Goal: Use online tool/utility: Use online tool/utility

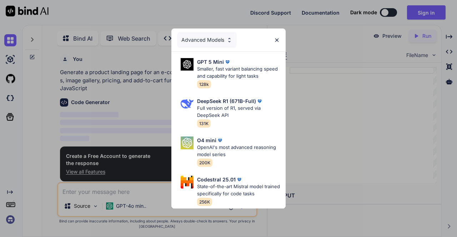
scroll to position [2, 0]
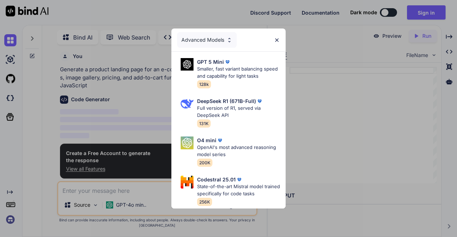
type textarea "x"
click at [276, 37] on img at bounding box center [277, 40] width 6 height 6
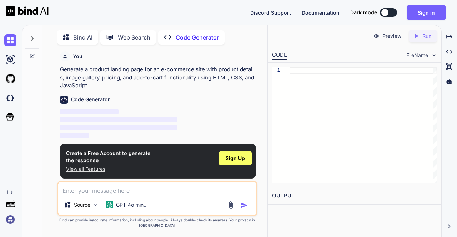
scroll to position [0, 0]
click at [306, 87] on div at bounding box center [363, 125] width 147 height 116
click at [160, 122] on span "‌" at bounding box center [119, 119] width 118 height 7
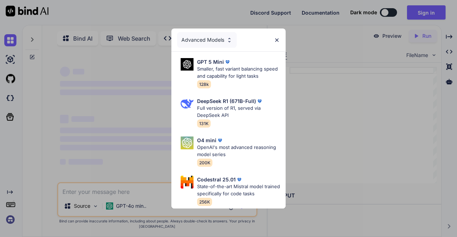
type textarea "x"
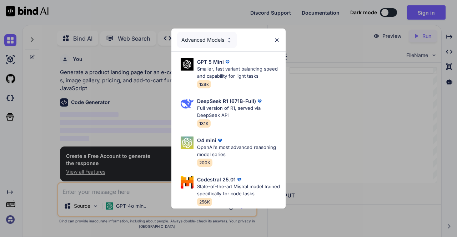
scroll to position [2, 0]
